Goal: Transaction & Acquisition: Book appointment/travel/reservation

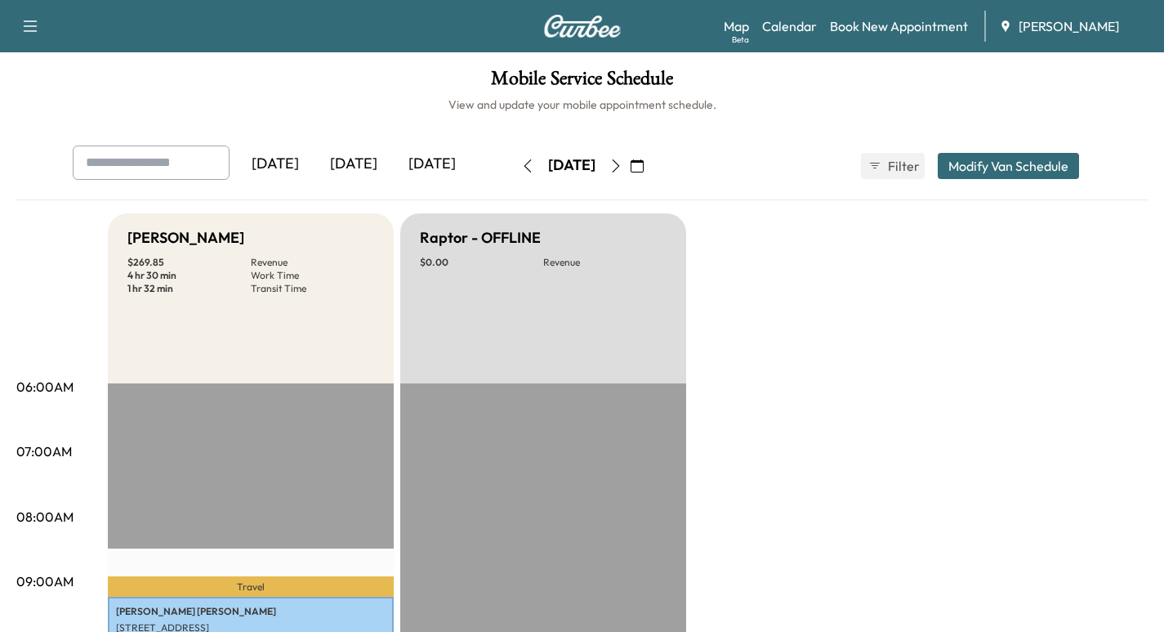
click at [644, 166] on icon "button" at bounding box center [637, 165] width 13 height 13
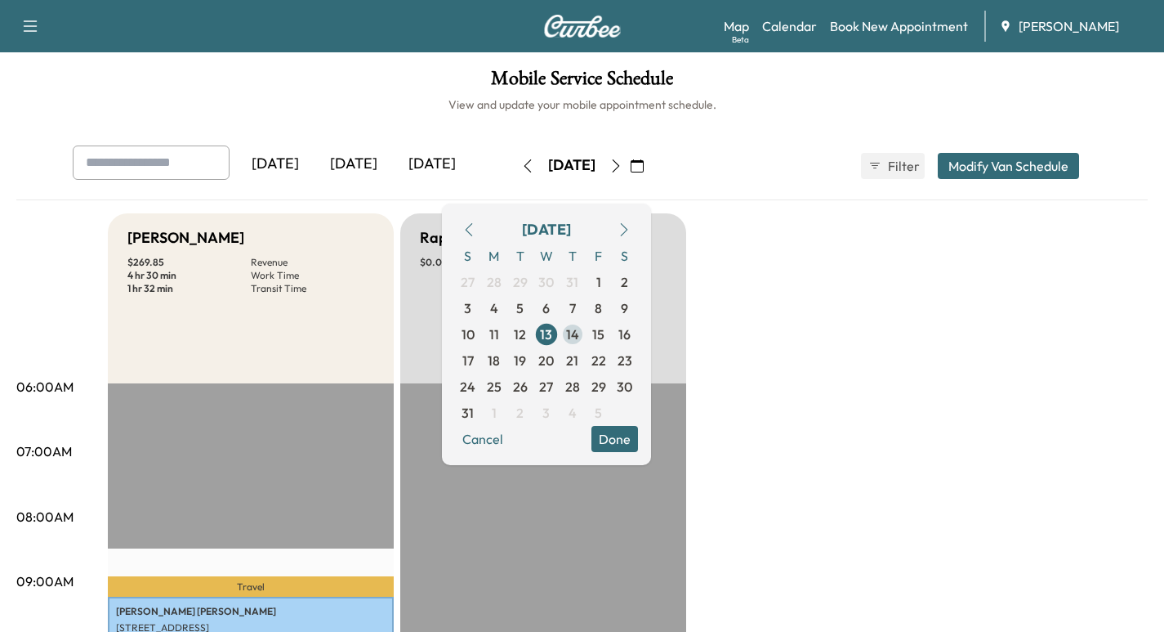
drag, startPoint x: 622, startPoint y: 334, endPoint x: 780, endPoint y: 315, distance: 158.8
click at [579, 333] on span "14" at bounding box center [572, 334] width 13 height 20
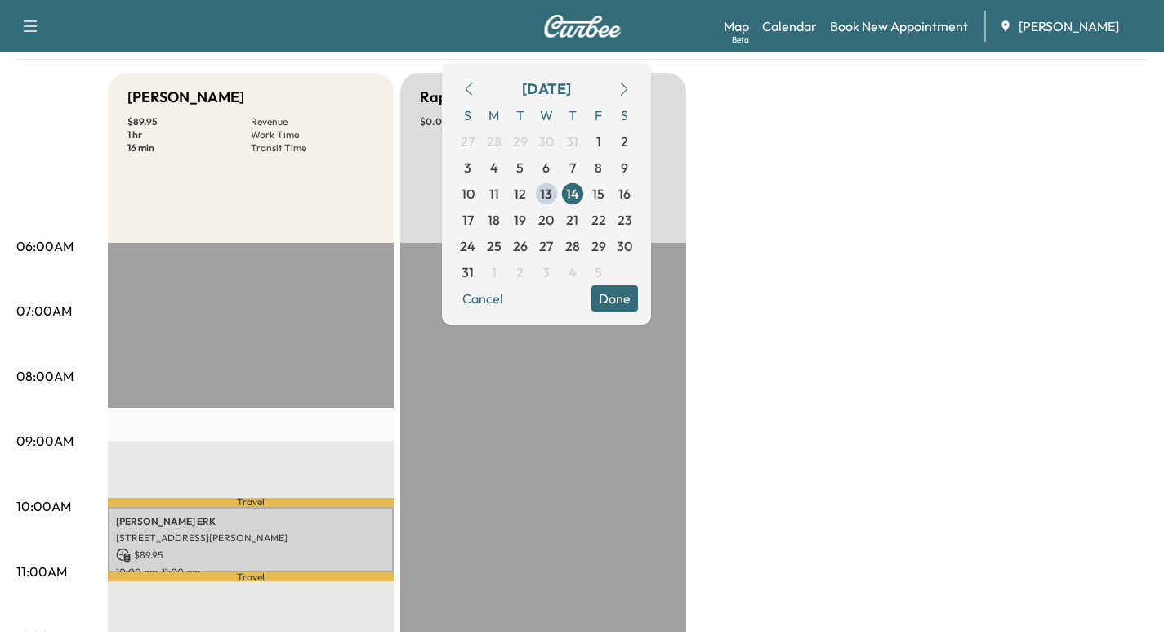
scroll to position [18, 0]
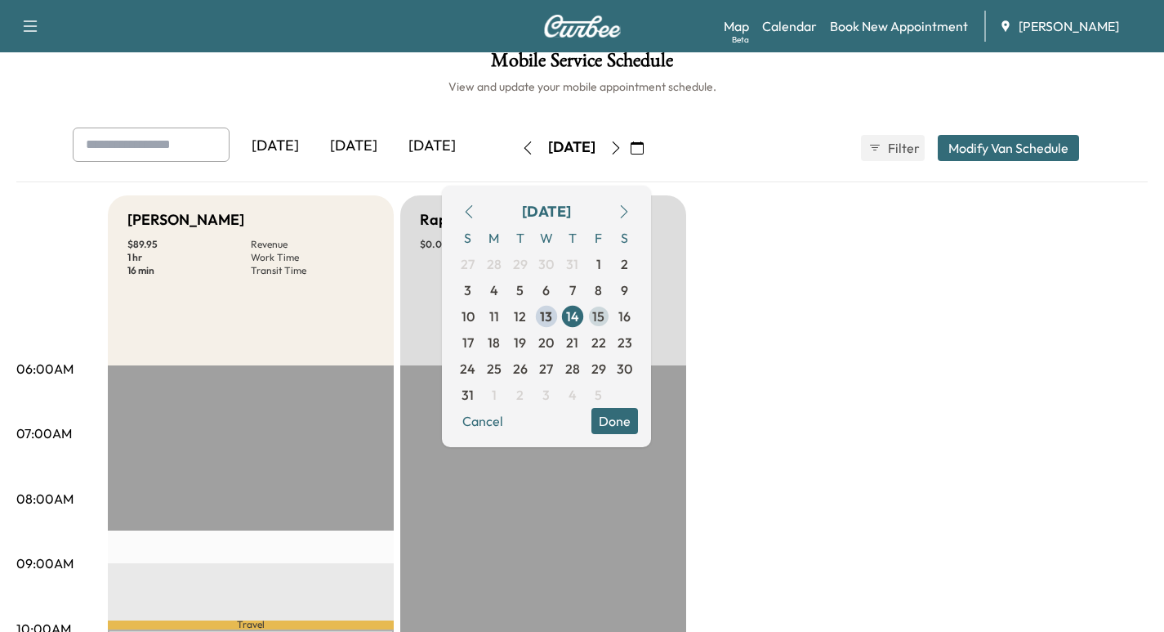
click at [605, 316] on span "15" at bounding box center [598, 316] width 12 height 20
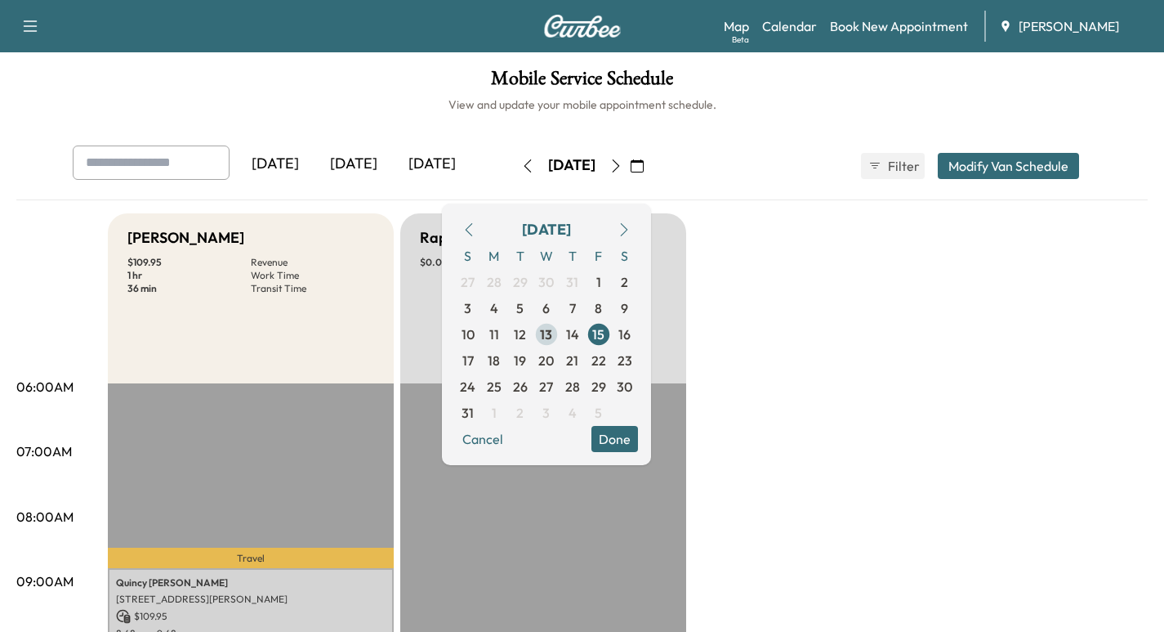
click at [552, 330] on span "13" at bounding box center [546, 334] width 12 height 20
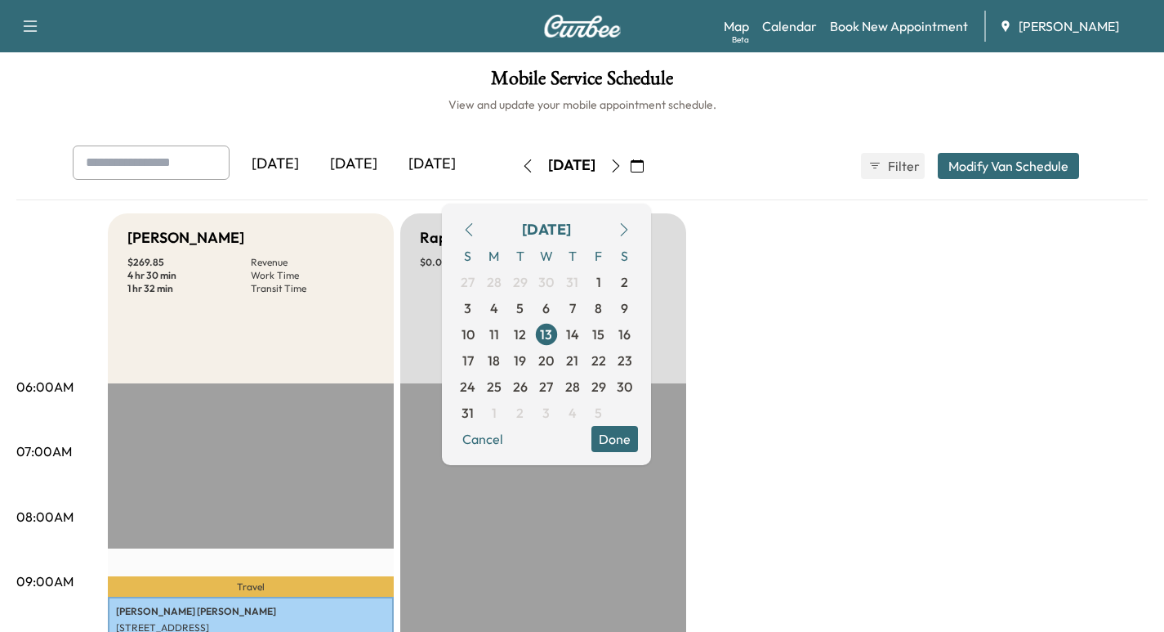
click at [644, 165] on icon "button" at bounding box center [637, 165] width 13 height 13
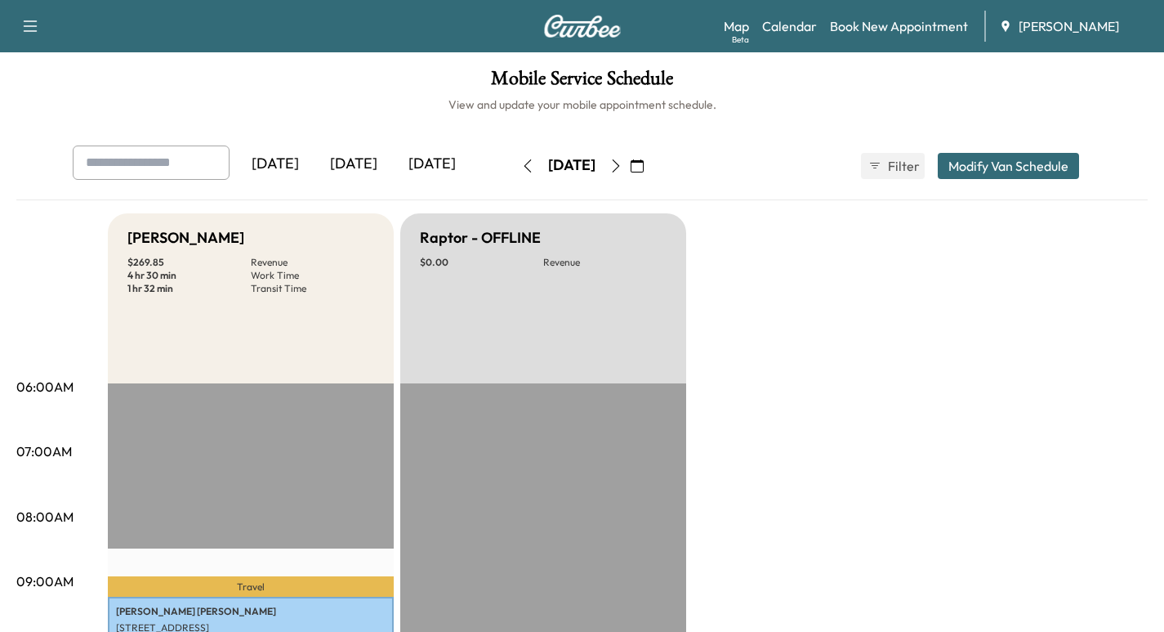
click at [644, 165] on icon "button" at bounding box center [637, 165] width 13 height 13
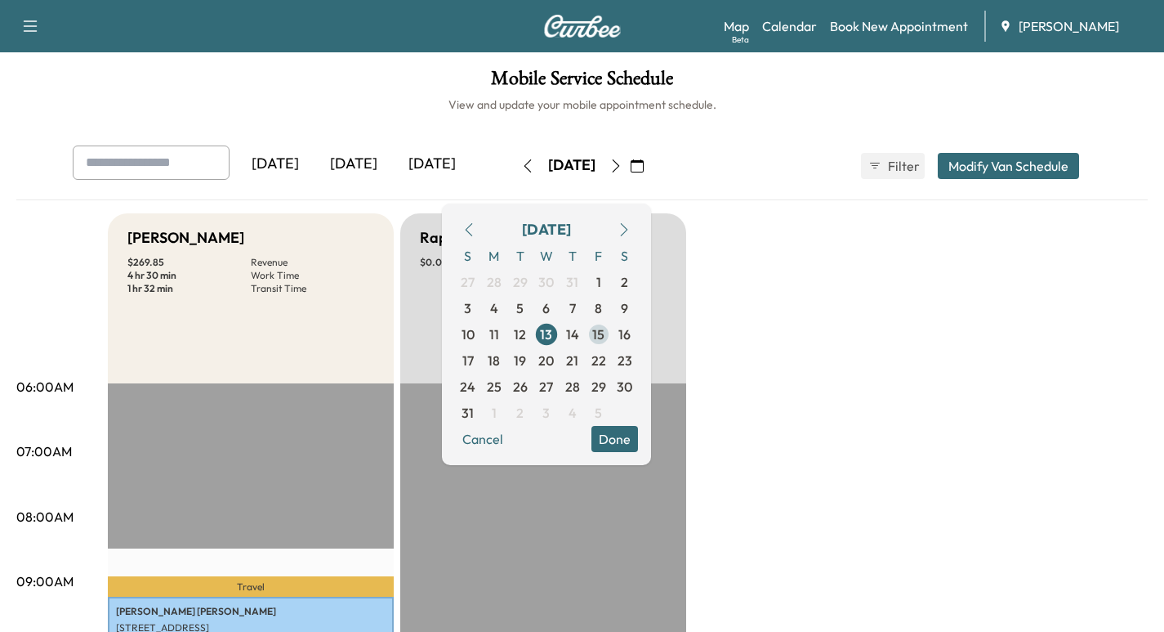
click at [605, 338] on span "15" at bounding box center [598, 334] width 12 height 20
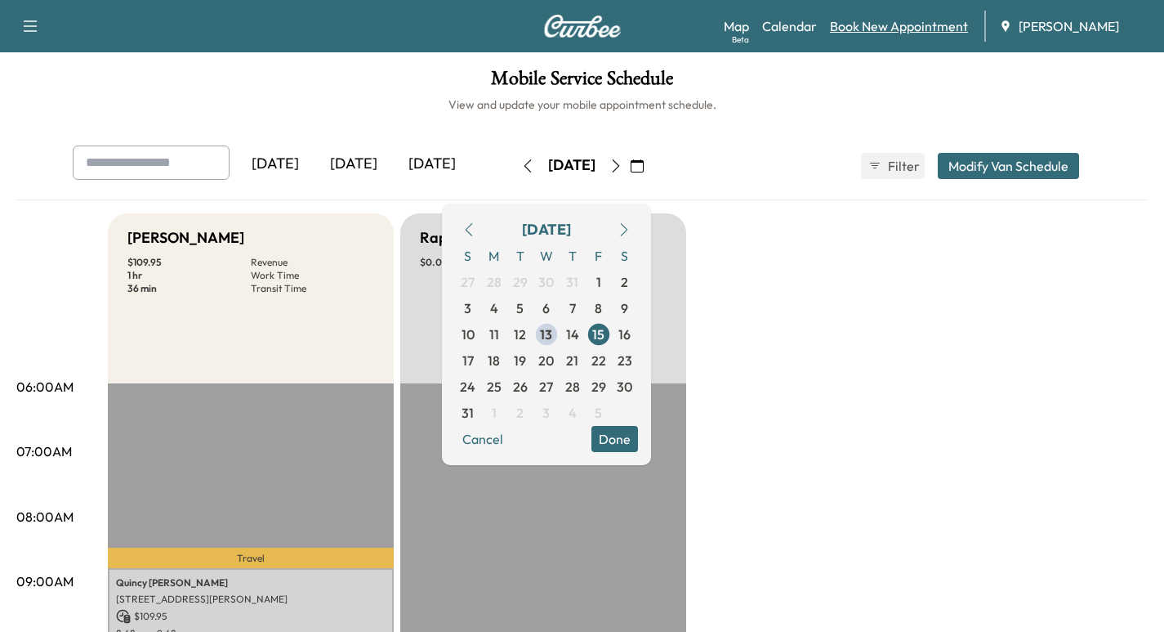
click at [901, 26] on link "Book New Appointment" at bounding box center [899, 26] width 138 height 20
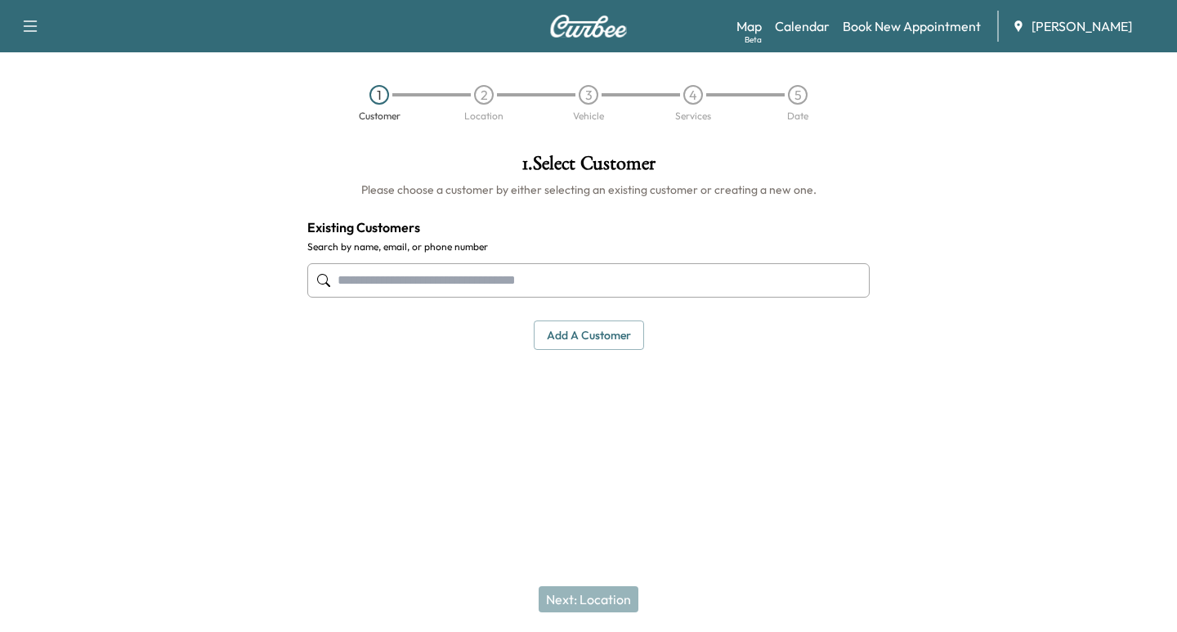
click at [598, 338] on button "Add a customer" at bounding box center [589, 335] width 110 height 30
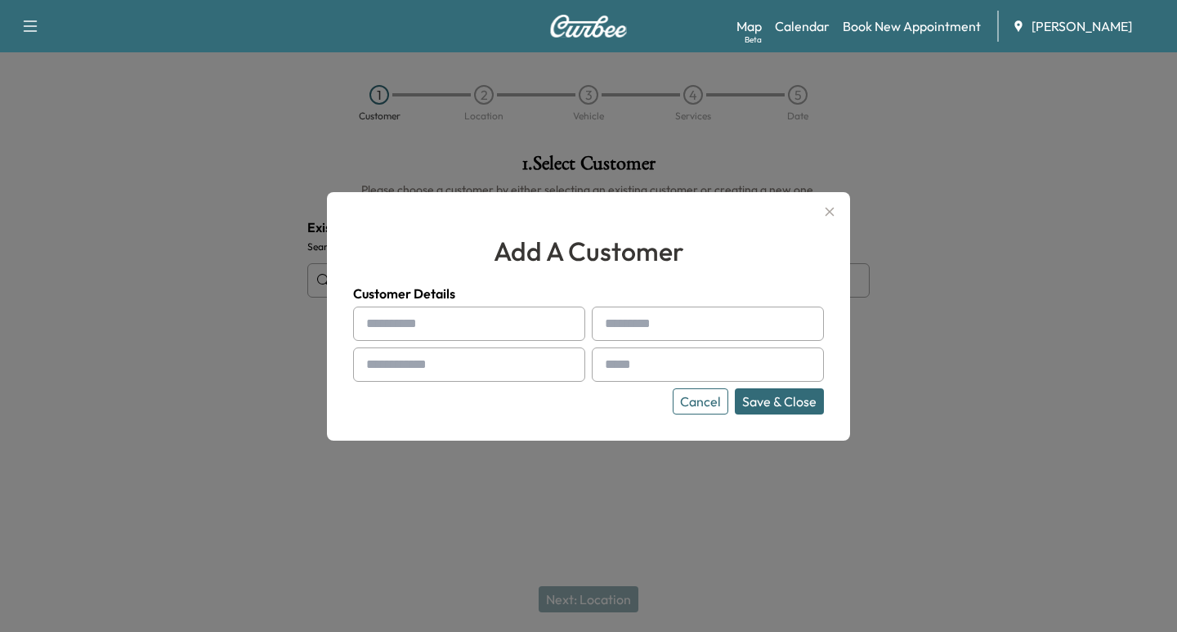
click at [443, 325] on input "text" at bounding box center [469, 323] width 232 height 34
type input "*****"
click at [637, 318] on input "text" at bounding box center [708, 323] width 232 height 34
type input "********"
click at [442, 355] on input "text" at bounding box center [469, 364] width 232 height 34
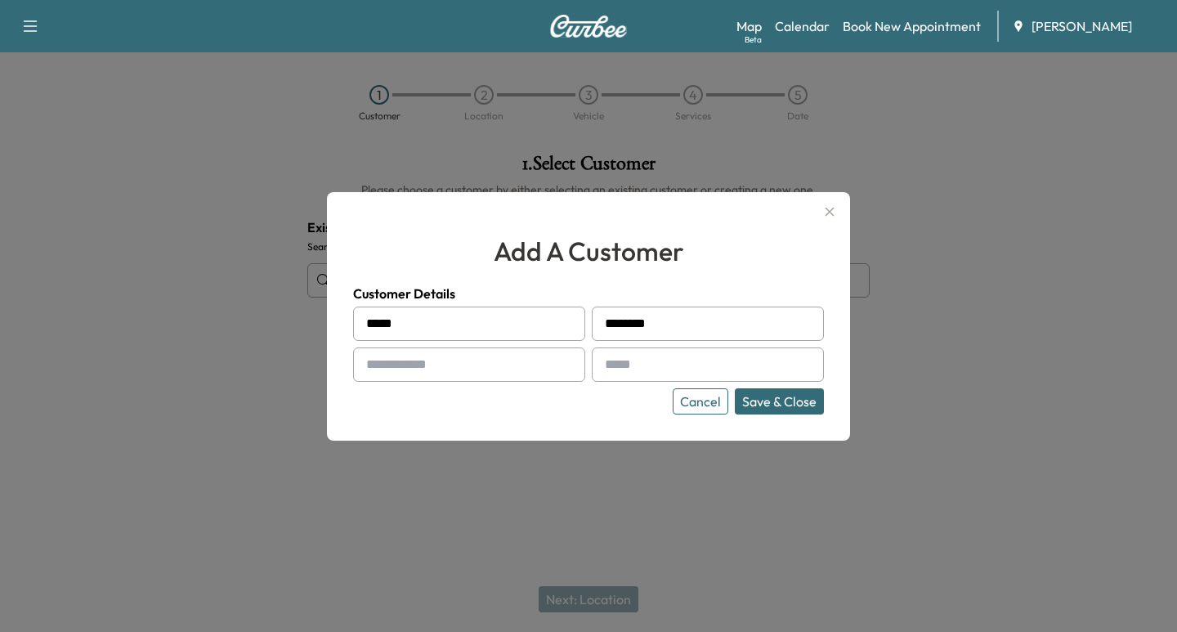
click at [422, 368] on input "text" at bounding box center [469, 364] width 232 height 34
type input "**********"
drag, startPoint x: 652, startPoint y: 373, endPoint x: 881, endPoint y: 396, distance: 230.0
click at [653, 373] on input "text" at bounding box center [708, 364] width 232 height 34
paste input "**********"
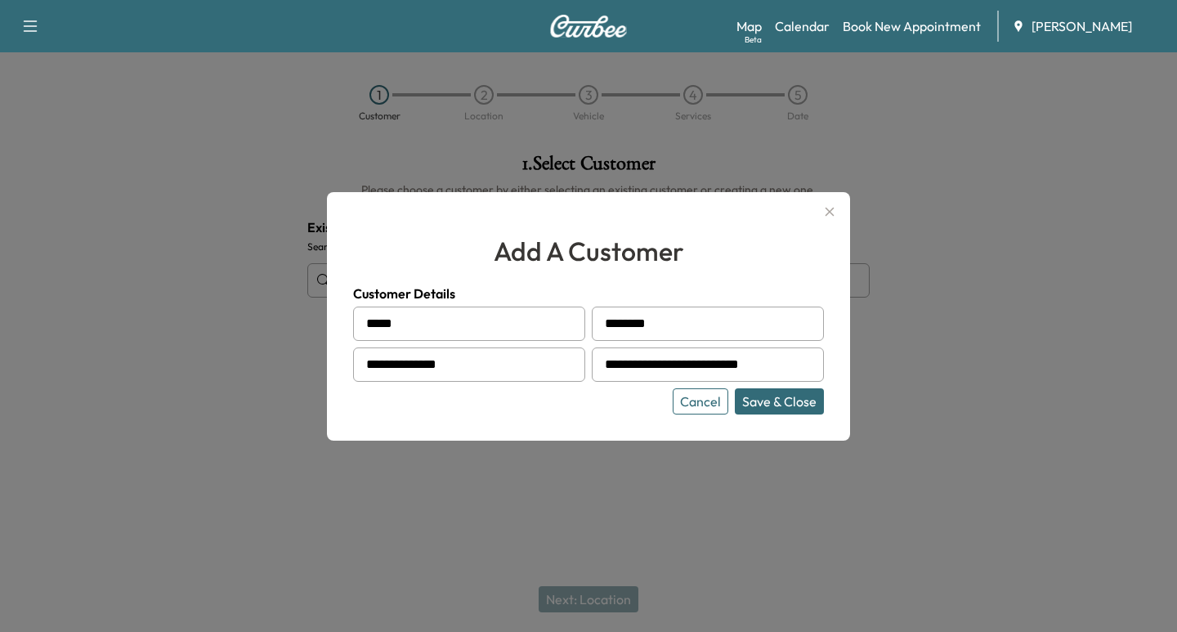
type input "**********"
drag, startPoint x: 780, startPoint y: 400, endPoint x: 802, endPoint y: 391, distance: 23.8
click at [780, 399] on button "Save & Close" at bounding box center [779, 401] width 89 height 26
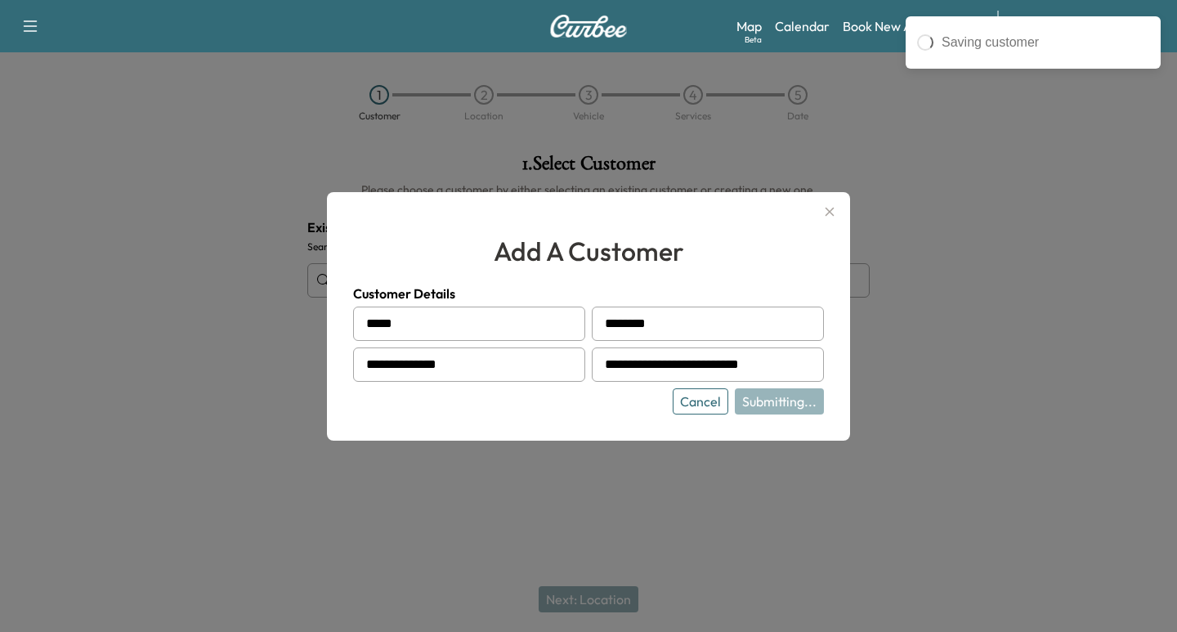
type input "**********"
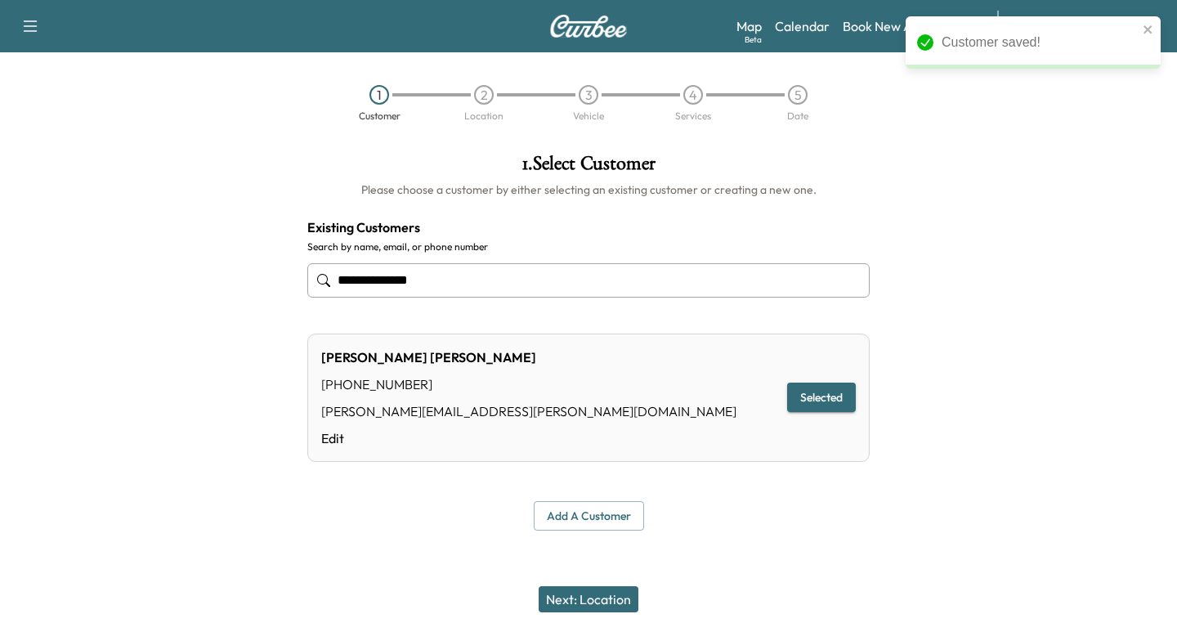
click at [583, 599] on button "Next: Location" at bounding box center [589, 599] width 100 height 26
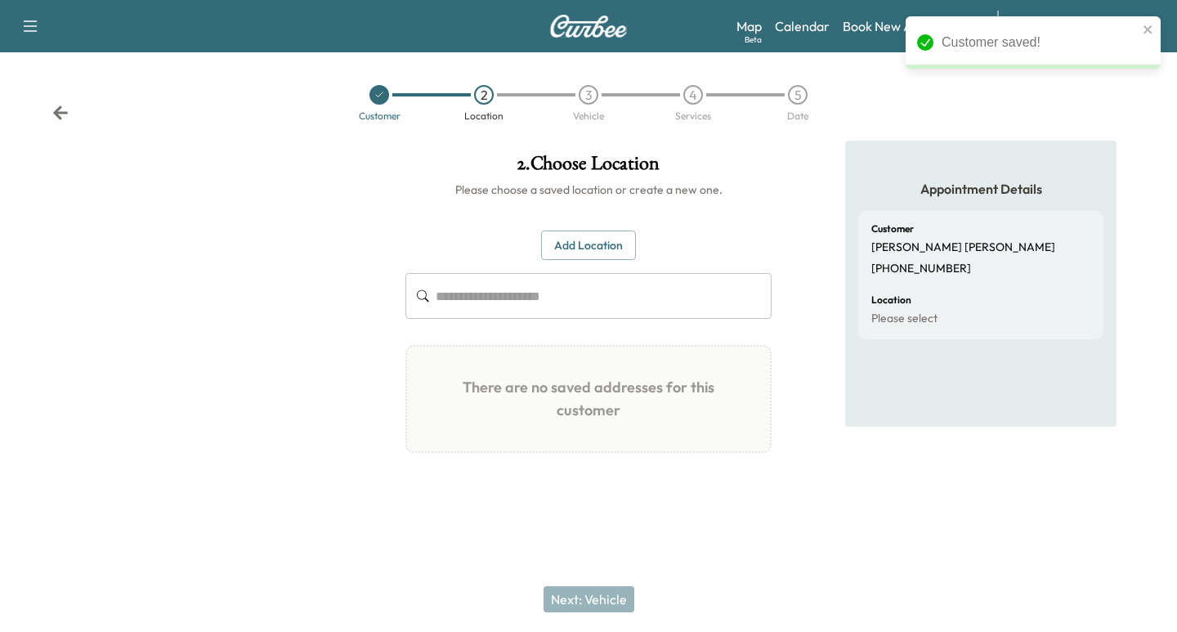
click at [601, 240] on button "Add Location" at bounding box center [588, 245] width 95 height 30
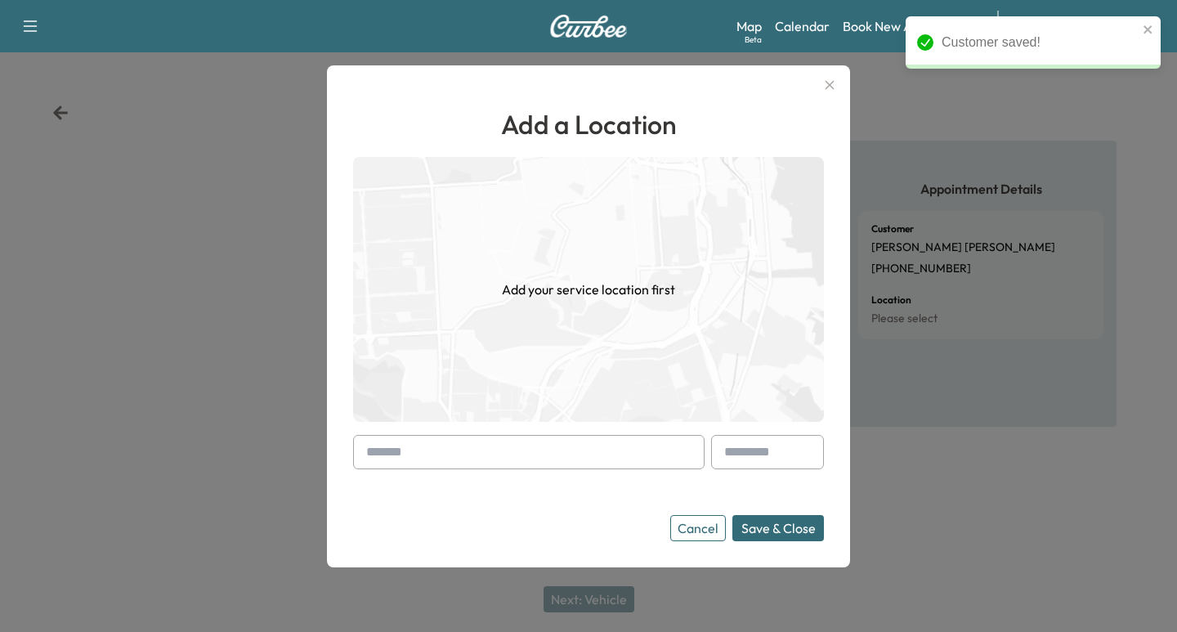
click at [391, 454] on input "text" at bounding box center [528, 452] width 351 height 34
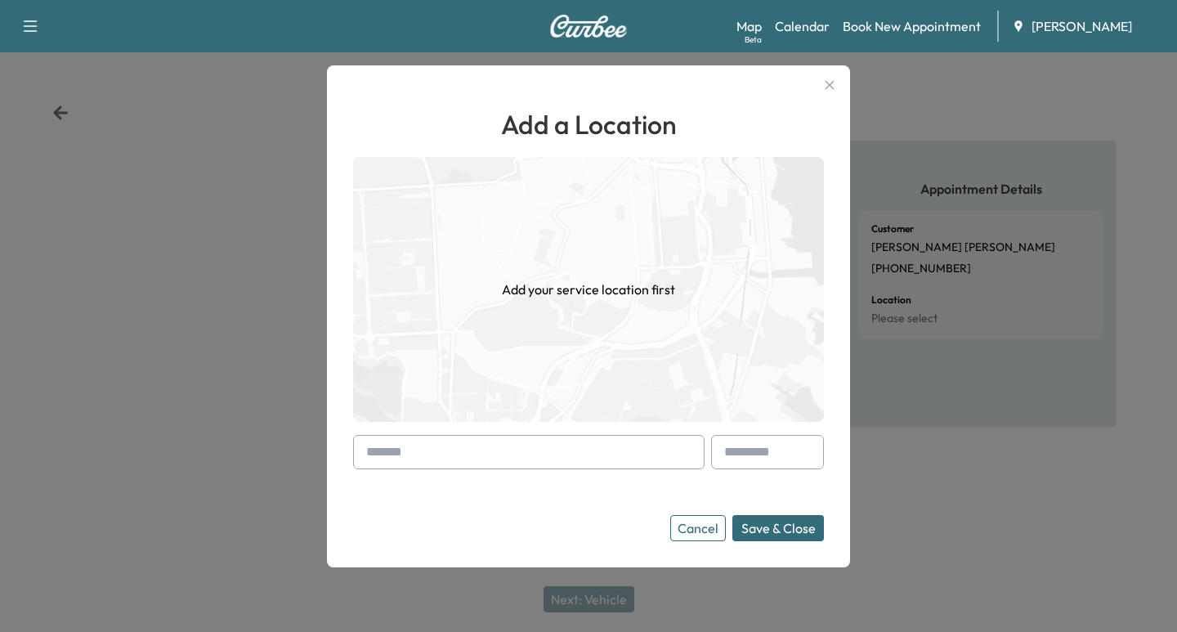
click at [386, 459] on input "text" at bounding box center [528, 452] width 351 height 34
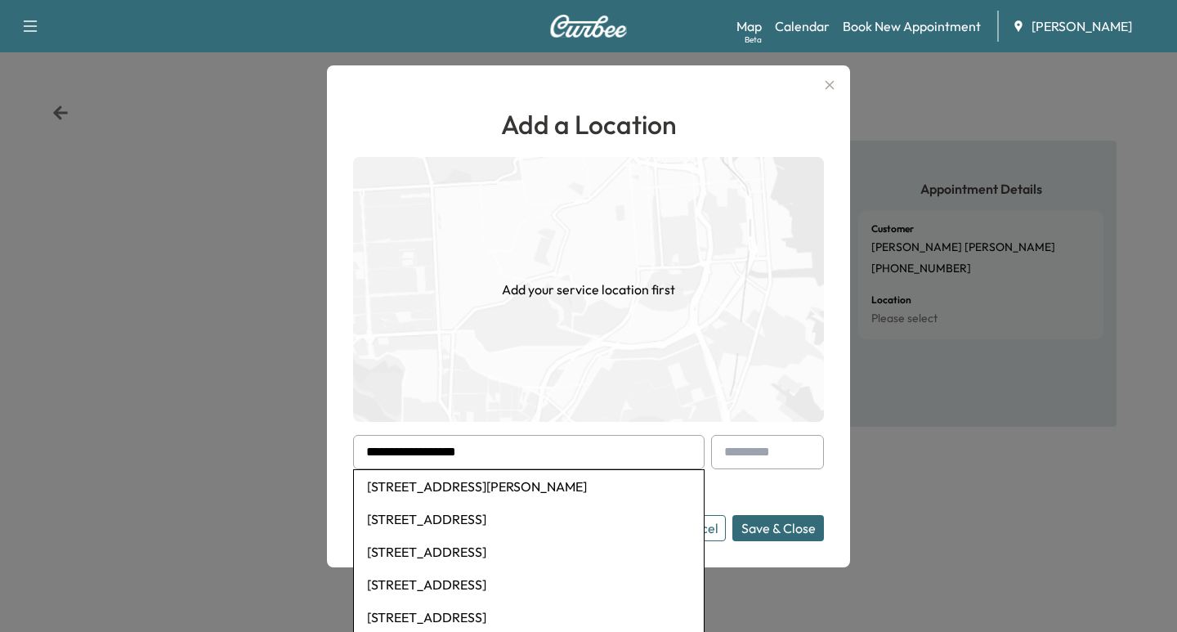
click at [487, 485] on li "[STREET_ADDRESS][PERSON_NAME]" at bounding box center [529, 486] width 350 height 33
type input "**********"
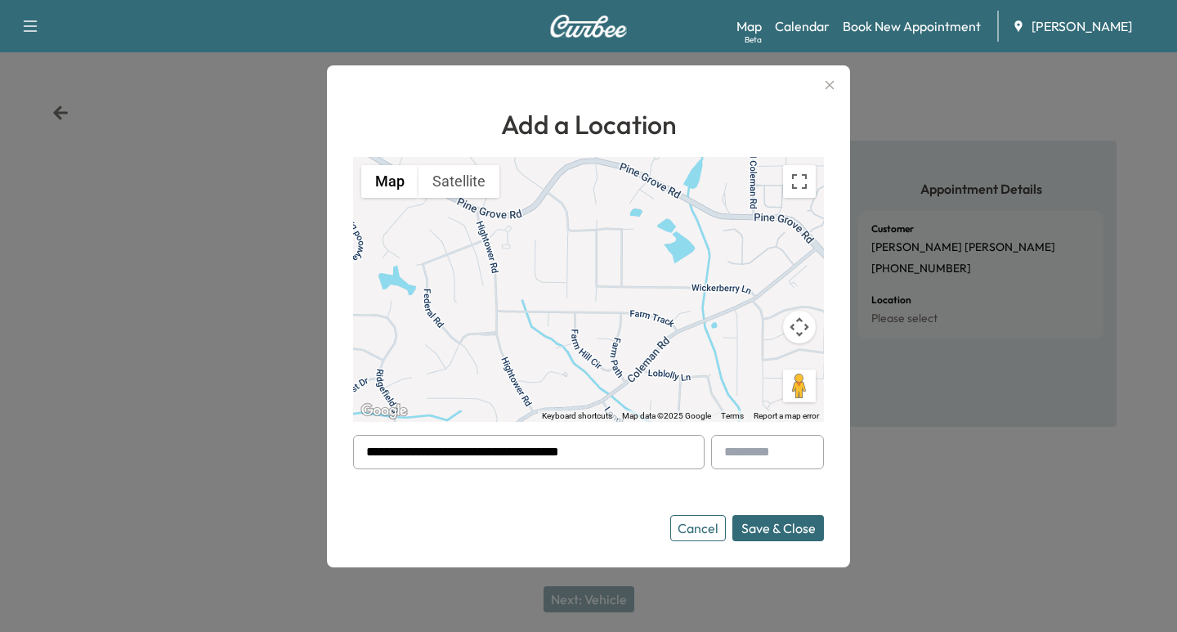
click at [778, 529] on button "Save & Close" at bounding box center [778, 528] width 92 height 26
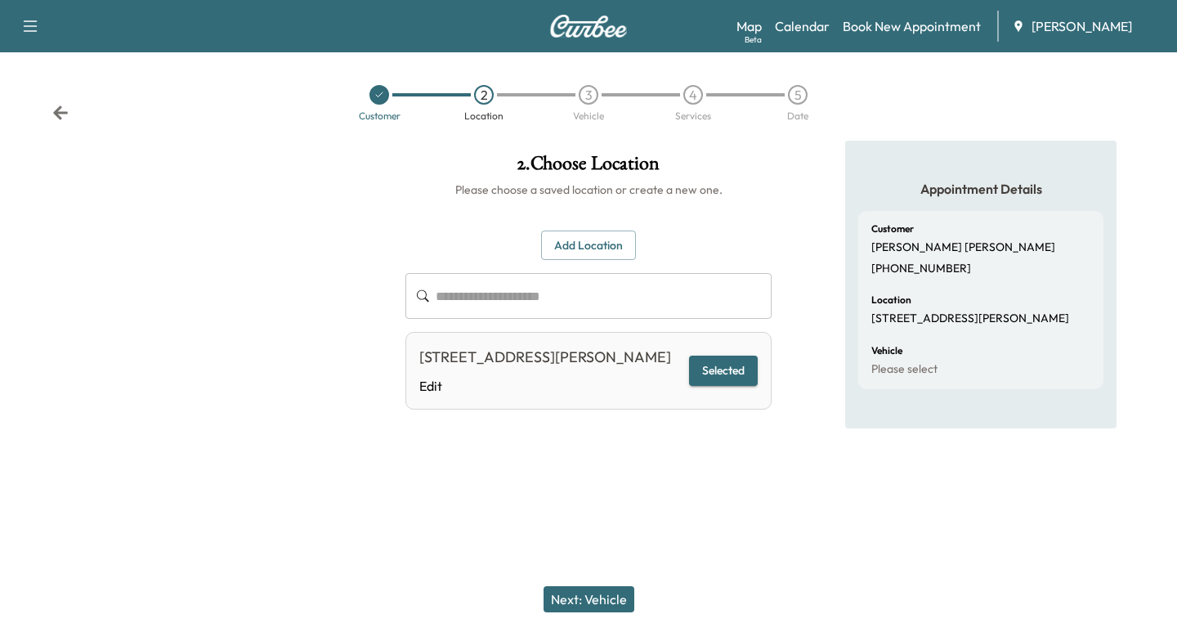
click at [578, 600] on button "Next: Vehicle" at bounding box center [588, 599] width 91 height 26
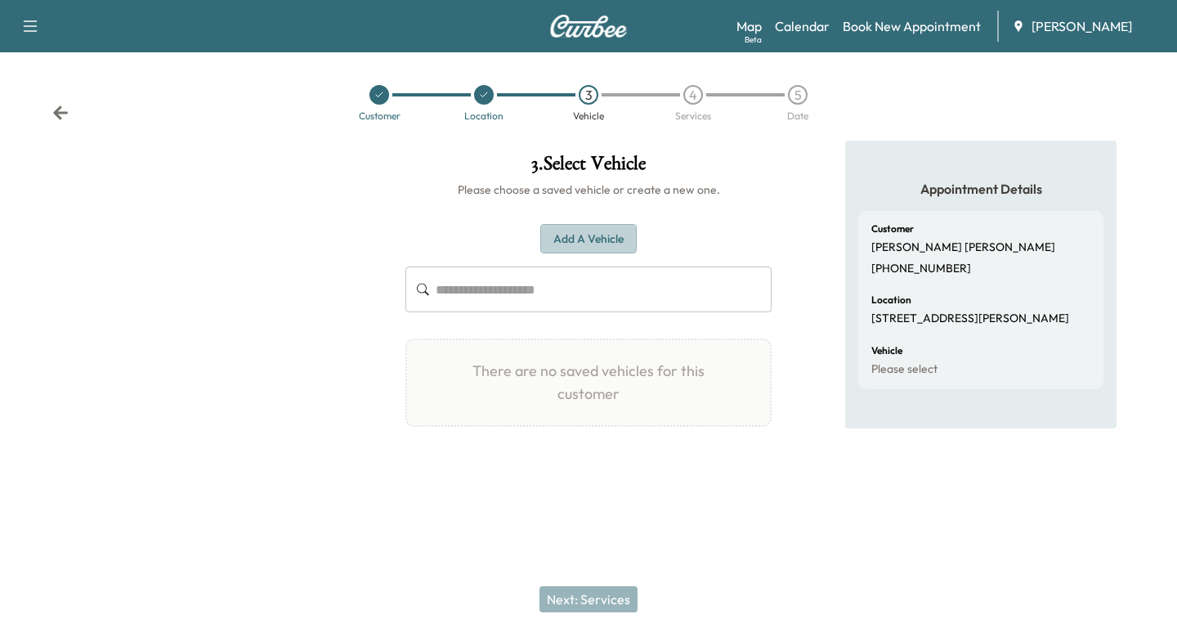
click at [592, 241] on button "Add a Vehicle" at bounding box center [588, 239] width 96 height 30
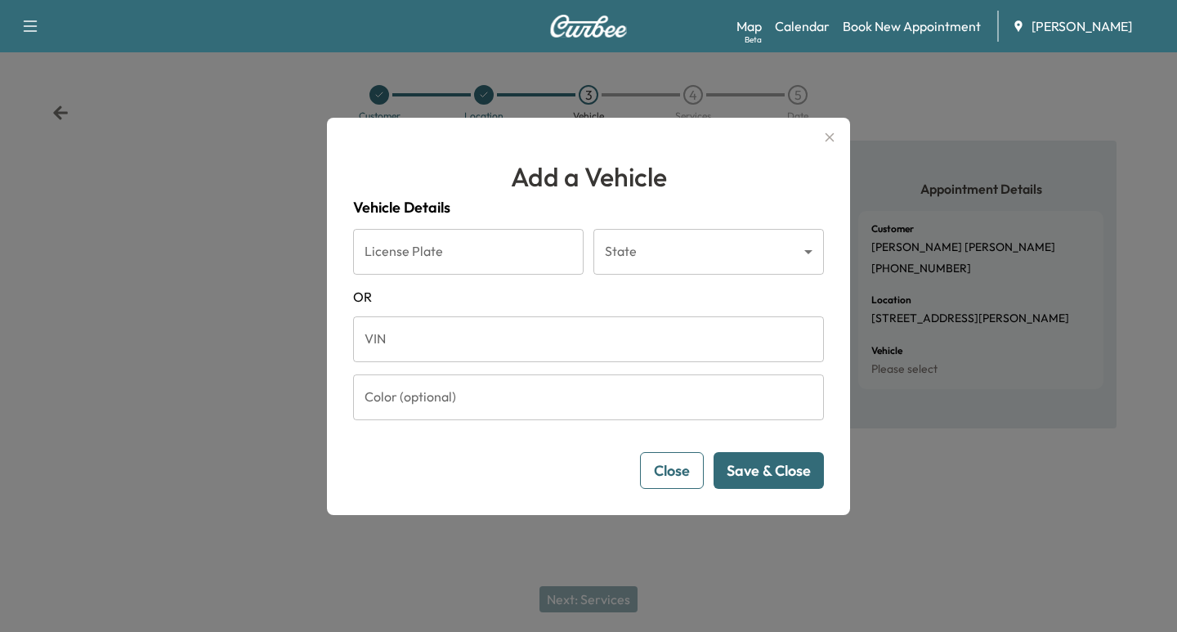
drag, startPoint x: 377, startPoint y: 334, endPoint x: 398, endPoint y: 333, distance: 21.3
click at [377, 334] on input "VIN" at bounding box center [588, 339] width 471 height 46
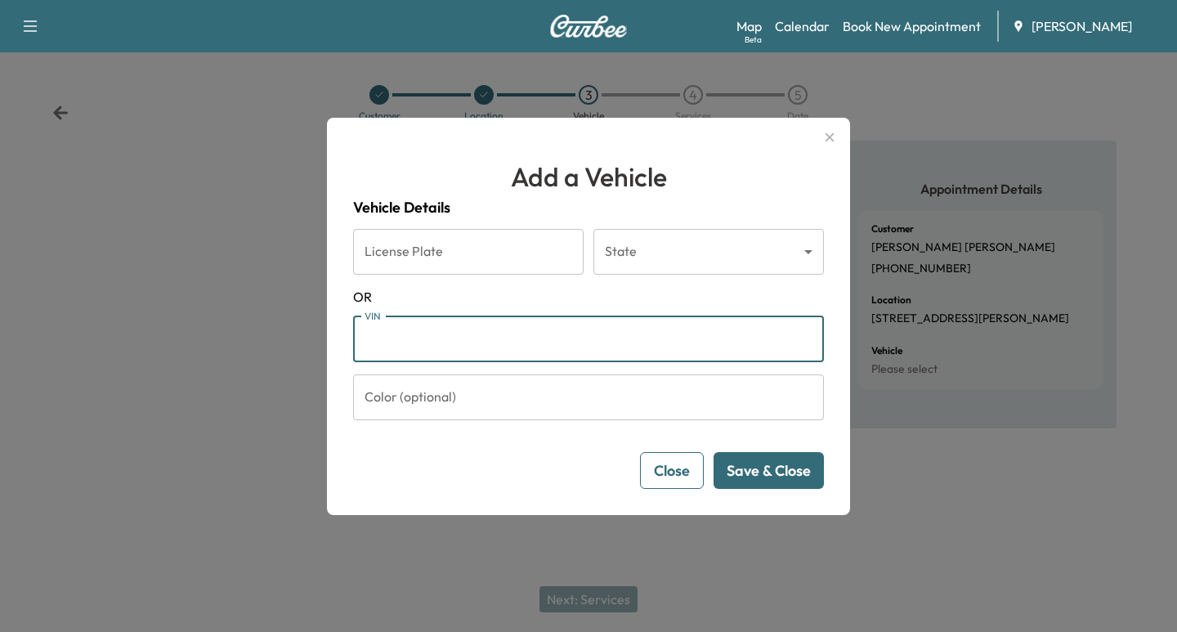
paste input "**********"
type input "**********"
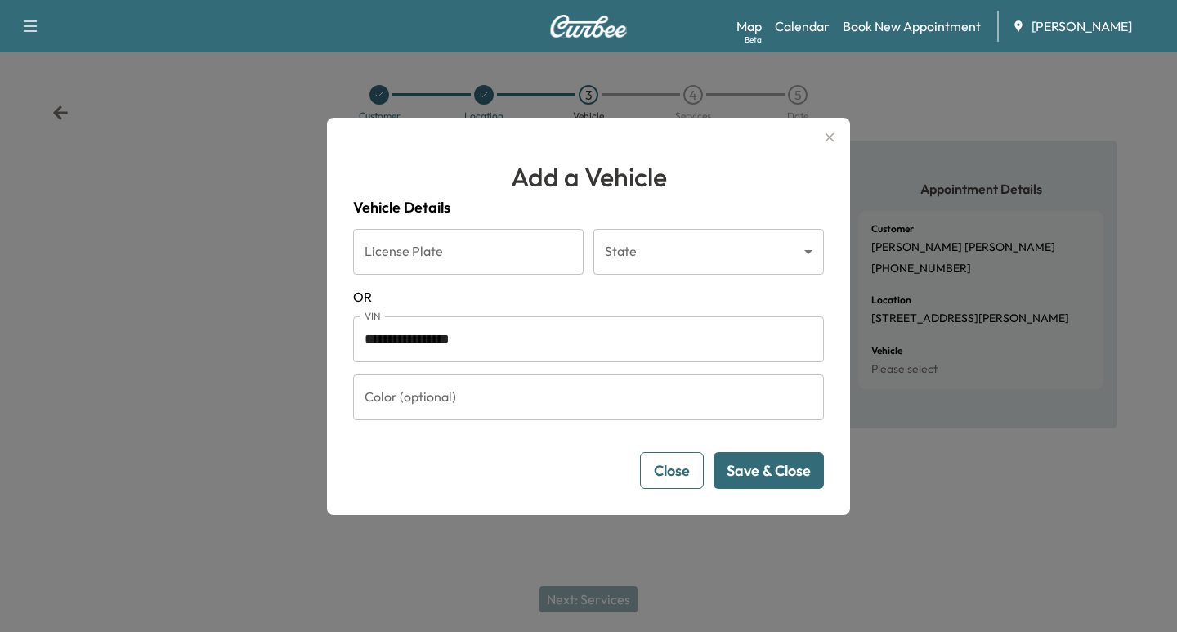
click at [790, 472] on button "Save & Close" at bounding box center [768, 470] width 110 height 37
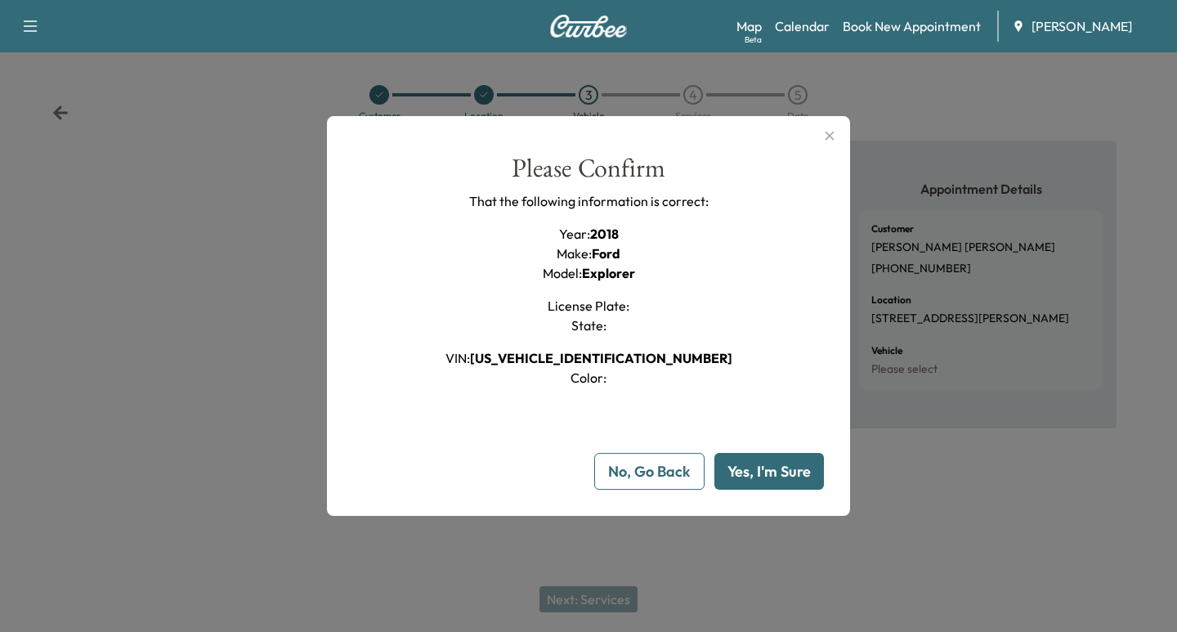
click at [771, 466] on button "Yes, I'm Sure" at bounding box center [768, 471] width 109 height 37
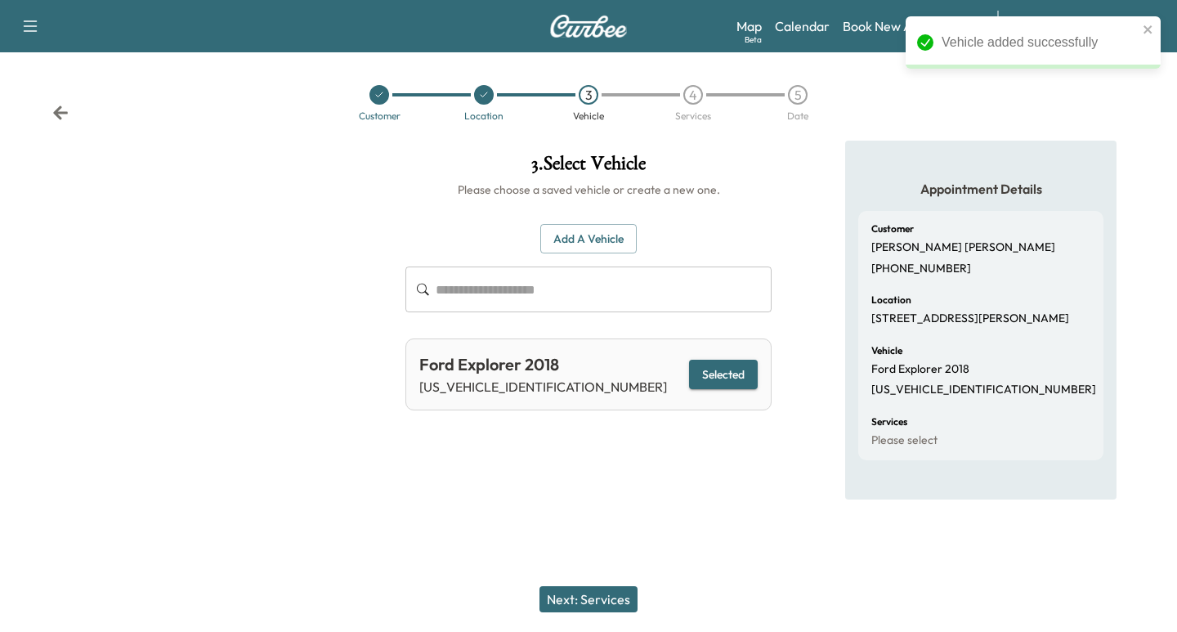
click at [579, 598] on button "Next: Services" at bounding box center [588, 599] width 98 height 26
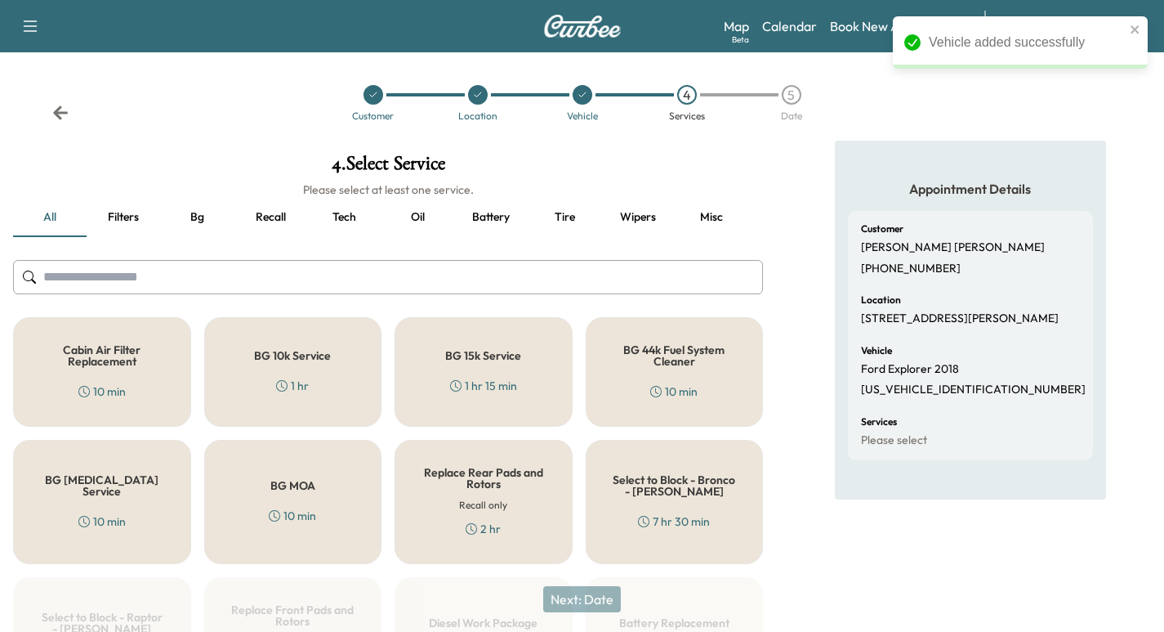
click at [427, 212] on button "Oil" at bounding box center [418, 217] width 74 height 39
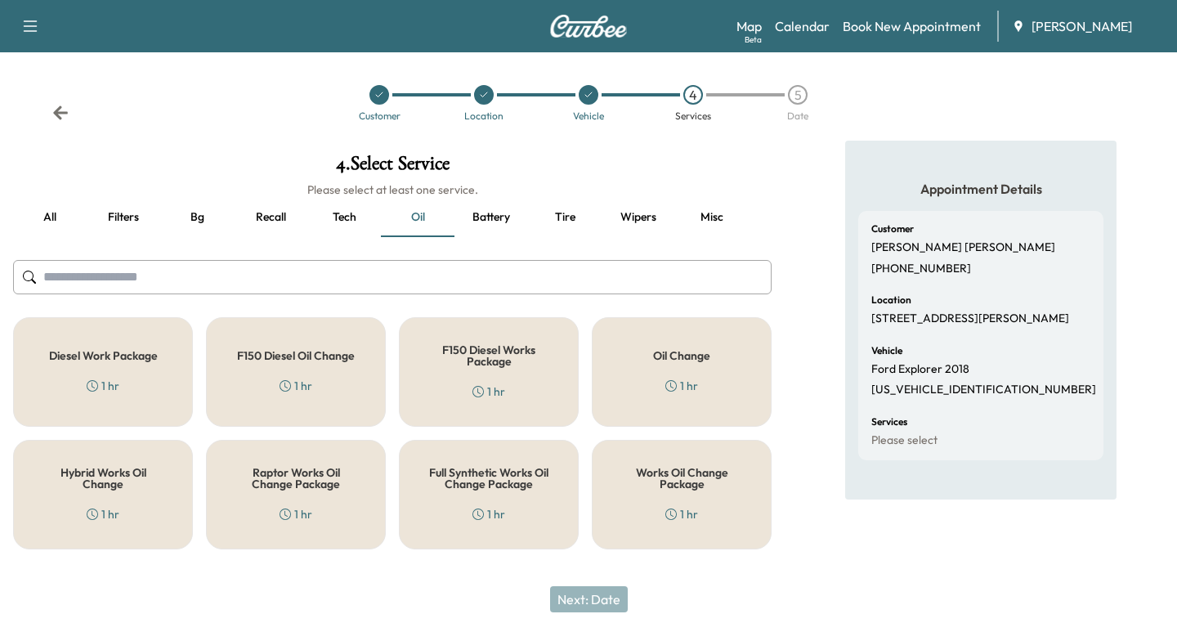
click at [716, 478] on h5 "Works Oil Change Package" at bounding box center [682, 478] width 126 height 23
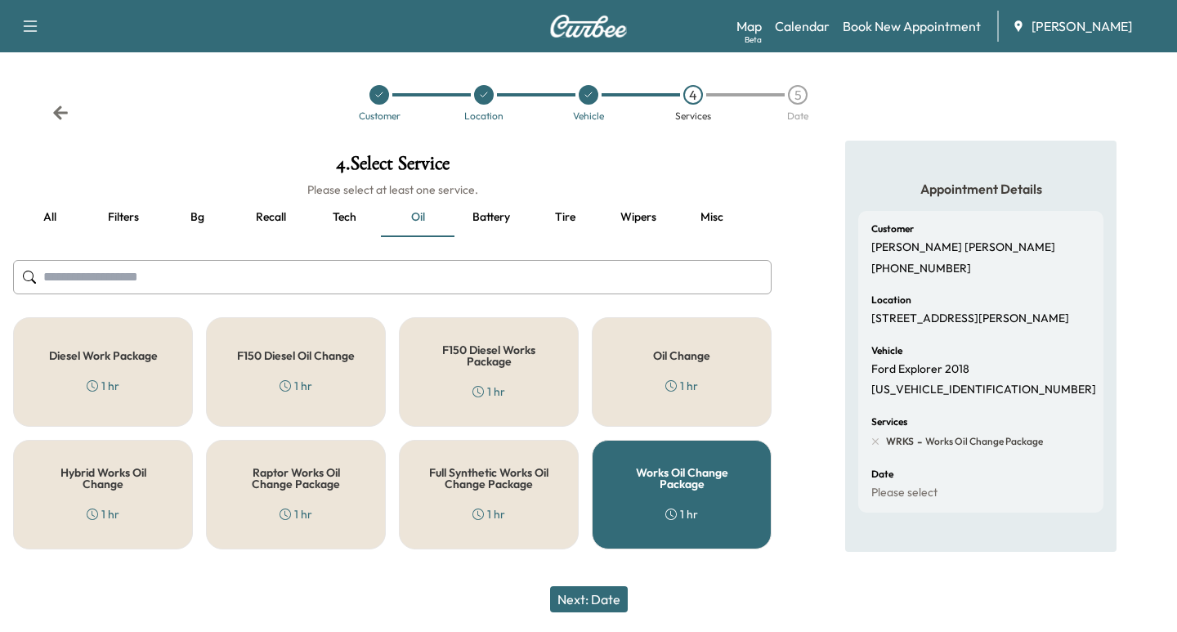
click at [598, 598] on button "Next: Date" at bounding box center [589, 599] width 78 height 26
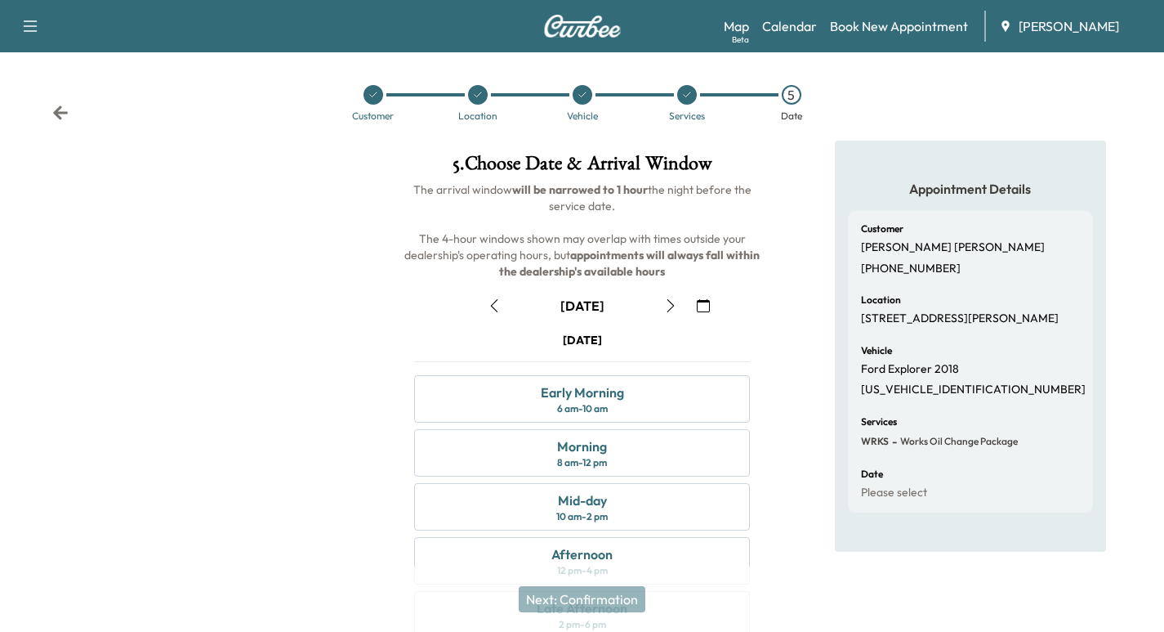
click at [666, 303] on icon "button" at bounding box center [670, 305] width 13 height 13
click at [677, 459] on div "Morning 8 am - 12 pm" at bounding box center [582, 452] width 336 height 47
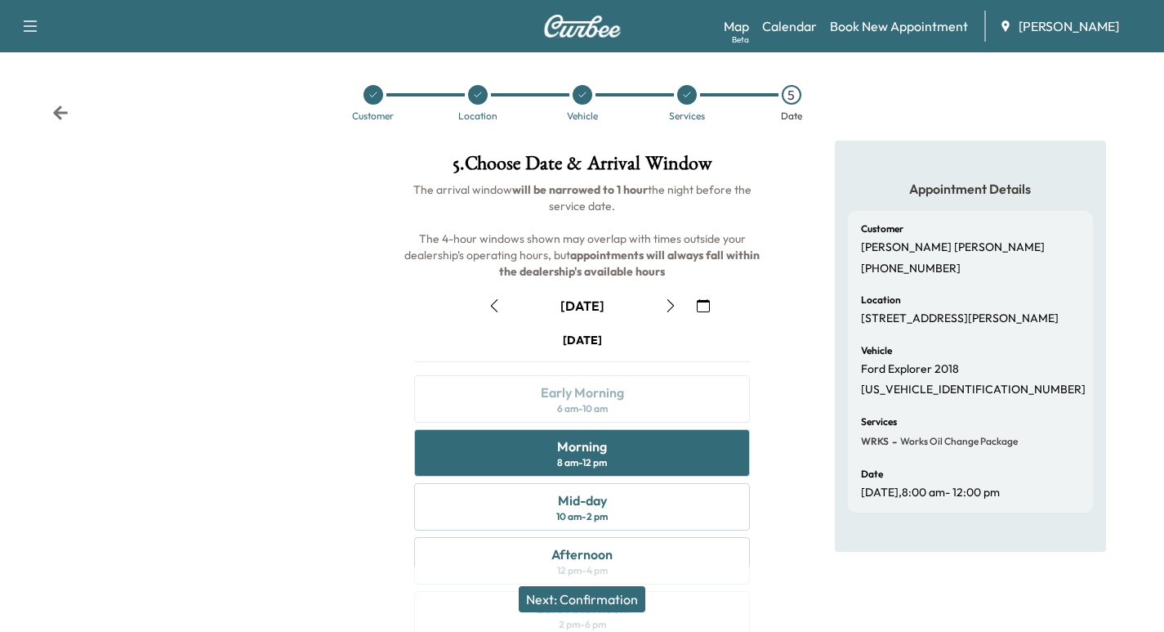
click at [615, 600] on button "Next: Confirmation" at bounding box center [582, 599] width 127 height 26
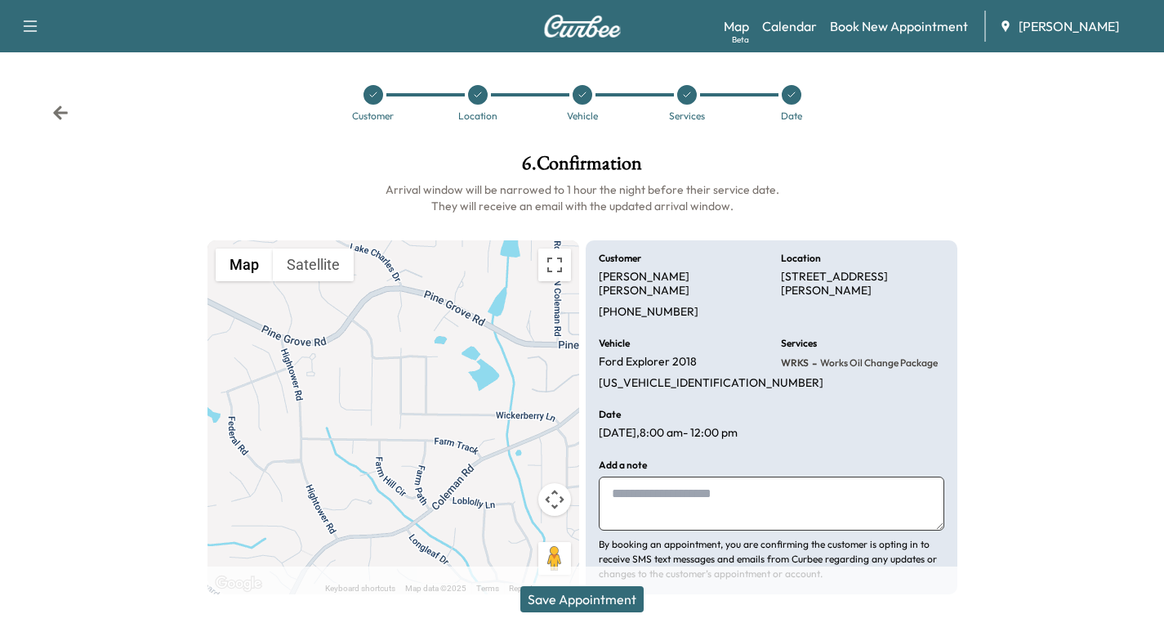
click at [601, 601] on button "Save Appointment" at bounding box center [582, 599] width 123 height 26
